Goal: Task Accomplishment & Management: Manage account settings

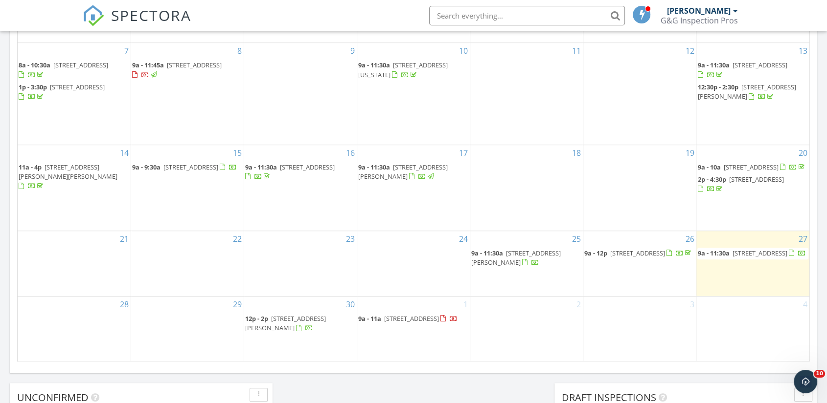
scroll to position [617, 0]
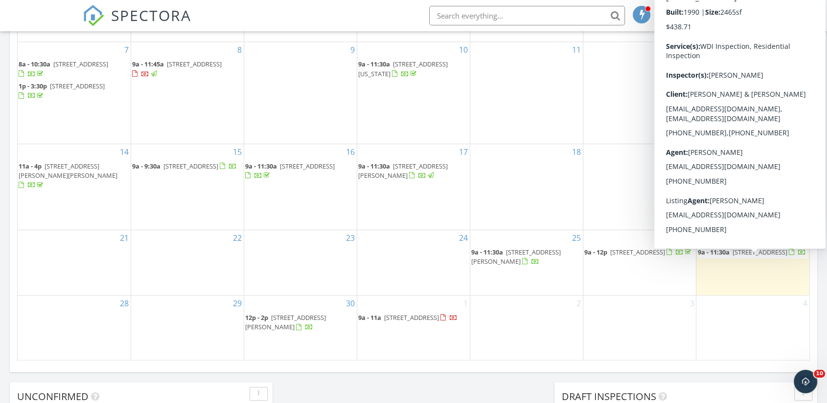
click at [759, 257] on span "[STREET_ADDRESS]" at bounding box center [759, 252] width 55 height 9
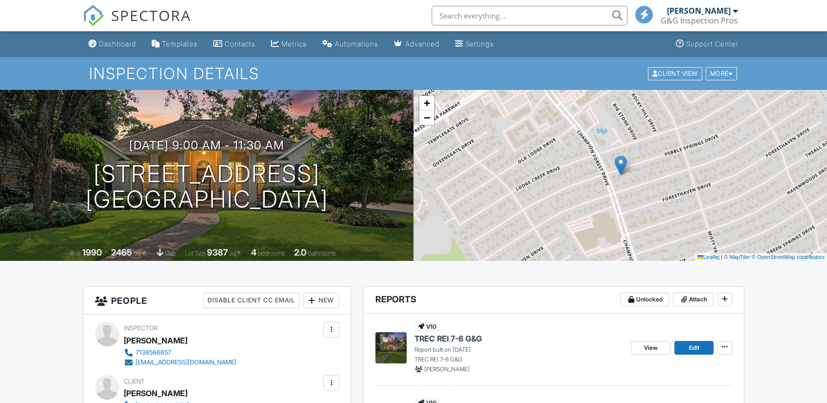
click at [721, 316] on div "v10 TREC REI 7-6 G&G Report built on [DATE] TREC REI 7-6 G&G [PERSON_NAME] View…" at bounding box center [553, 350] width 357 height 72
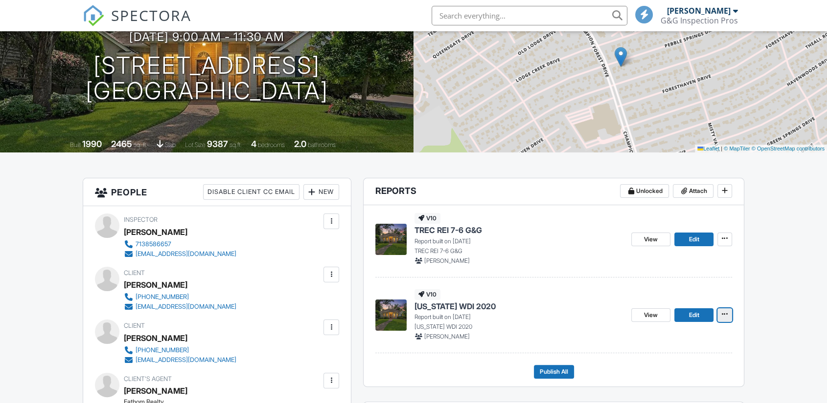
click at [728, 319] on button at bounding box center [724, 316] width 15 height 14
click at [658, 389] on input "Delete Report" at bounding box center [676, 387] width 100 height 22
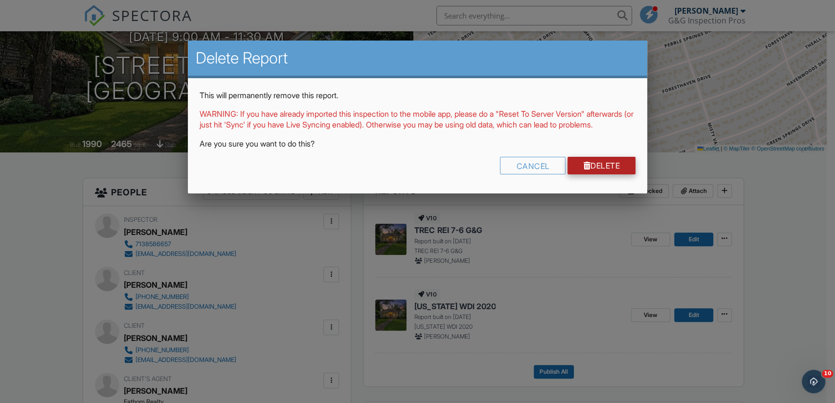
click at [615, 175] on link "Delete" at bounding box center [601, 166] width 68 height 18
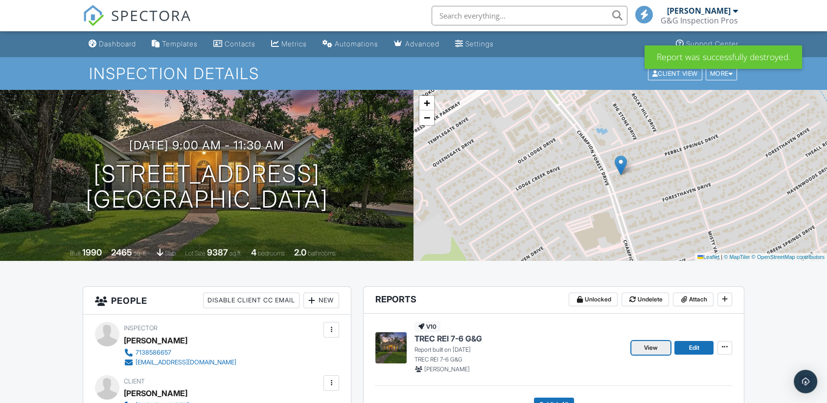
click at [653, 343] on span "View" at bounding box center [651, 348] width 14 height 10
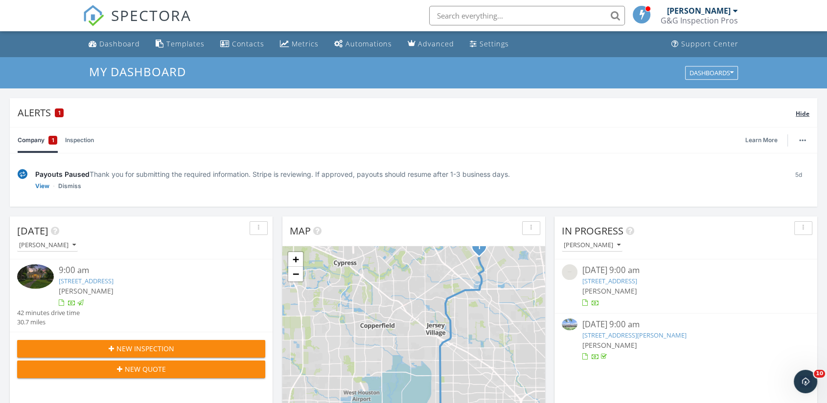
click at [805, 116] on span "Hide" at bounding box center [802, 114] width 14 height 8
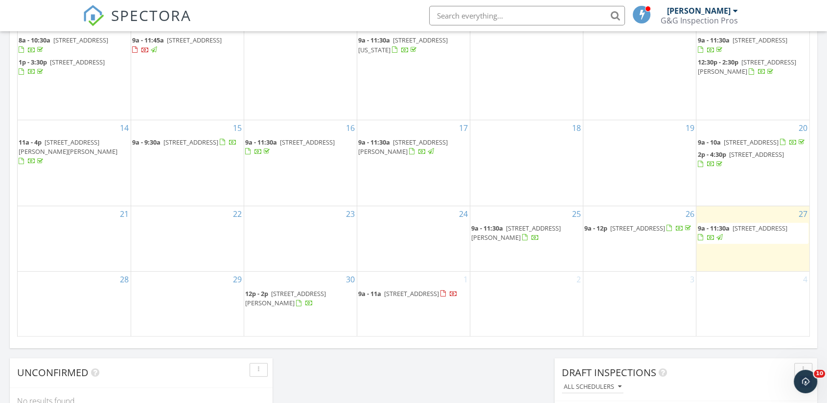
scroll to position [561, 0]
